Goal: Information Seeking & Learning: Learn about a topic

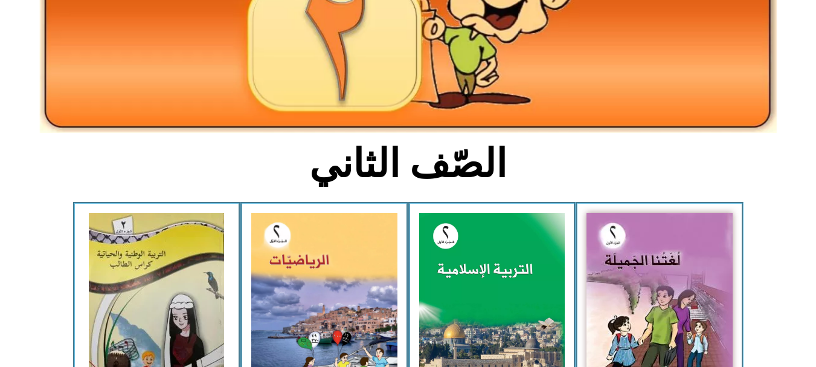
scroll to position [201, 0]
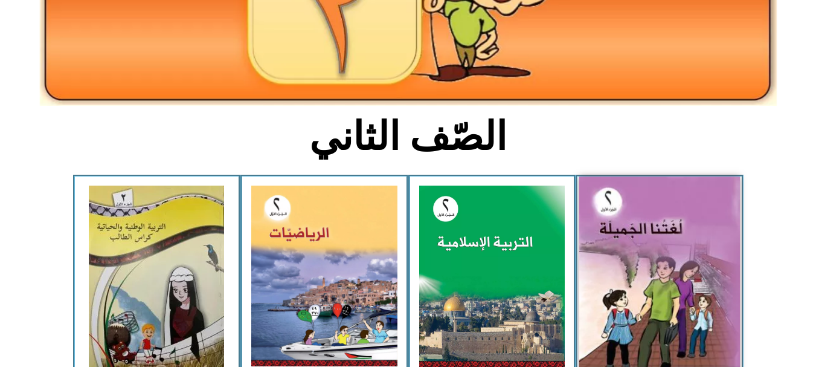
click at [649, 202] on img at bounding box center [660, 275] width 161 height 199
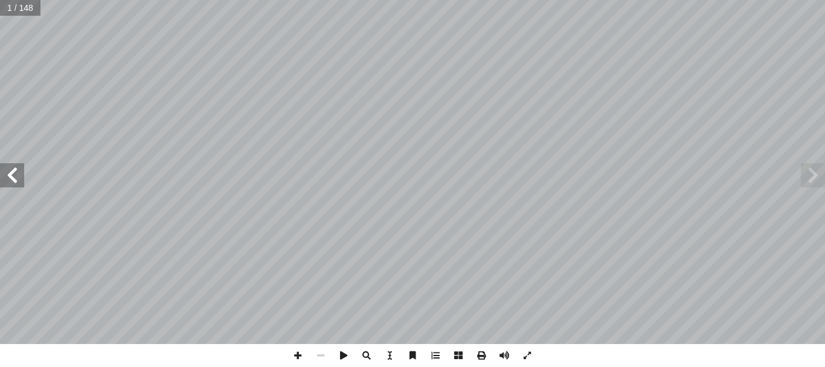
click at [13, 13] on input "text" at bounding box center [20, 8] width 40 height 16
type input "**"
click at [825, 181] on span at bounding box center [813, 175] width 24 height 24
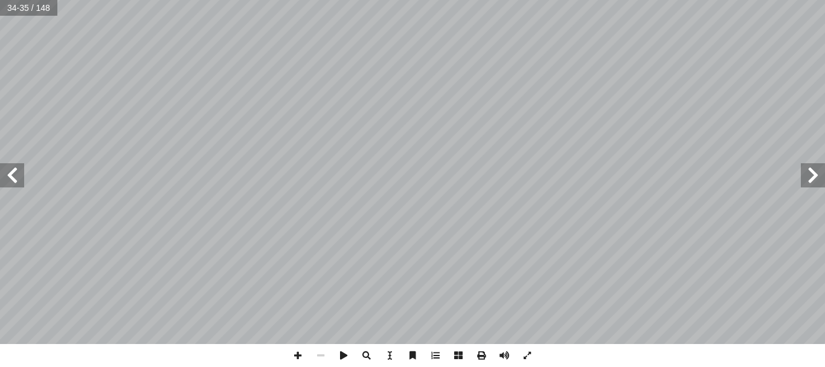
click at [825, 181] on span at bounding box center [813, 175] width 24 height 24
click at [293, 358] on span at bounding box center [297, 355] width 23 height 23
click at [294, 354] on span at bounding box center [297, 355] width 23 height 23
